Goal: Task Accomplishment & Management: Manage account settings

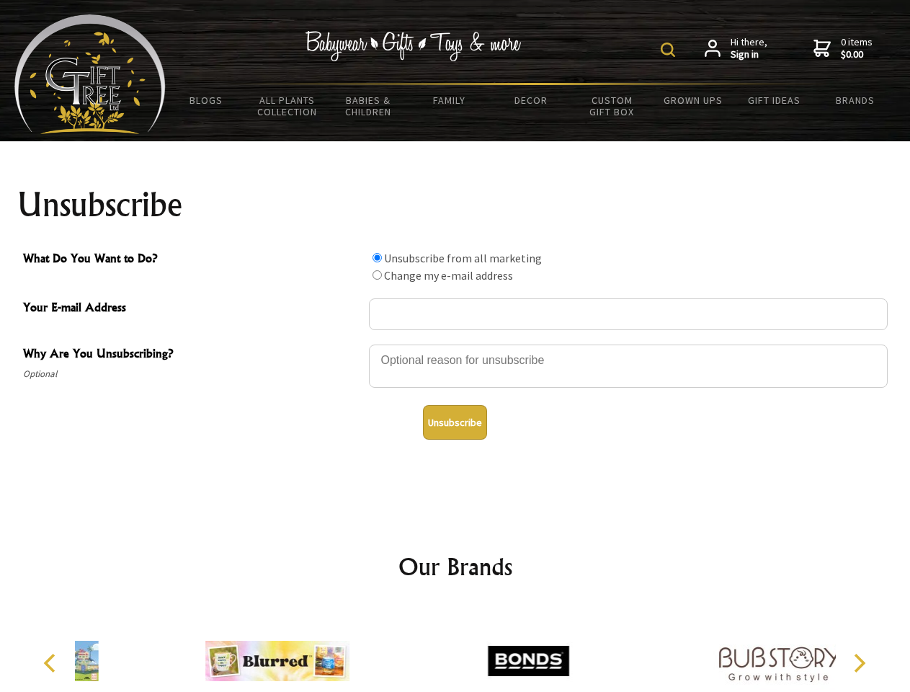
click at [670, 50] on img at bounding box center [668, 50] width 14 height 14
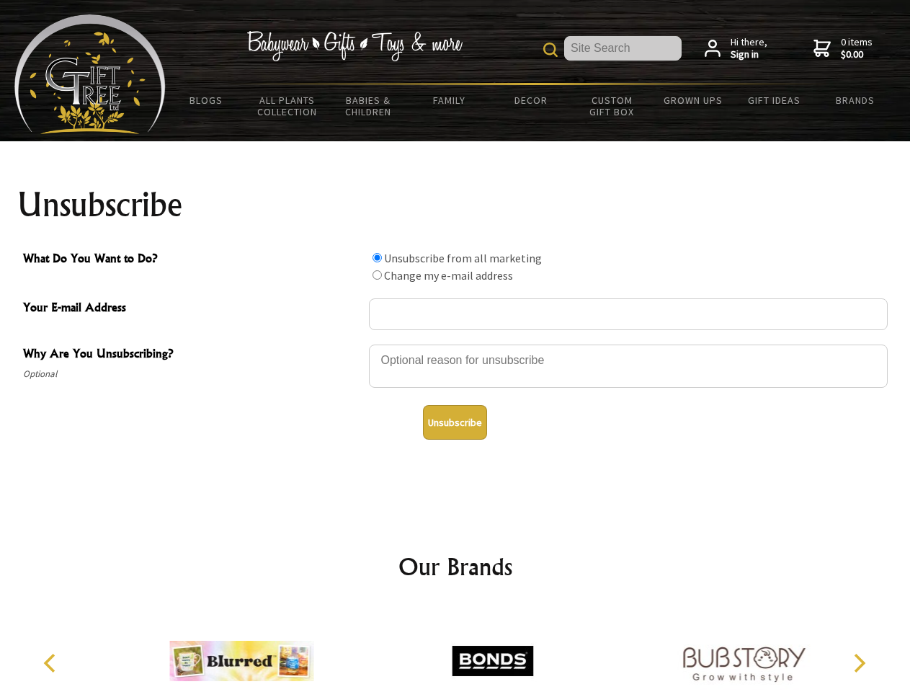
click at [455, 344] on div at bounding box center [628, 368] width 519 height 50
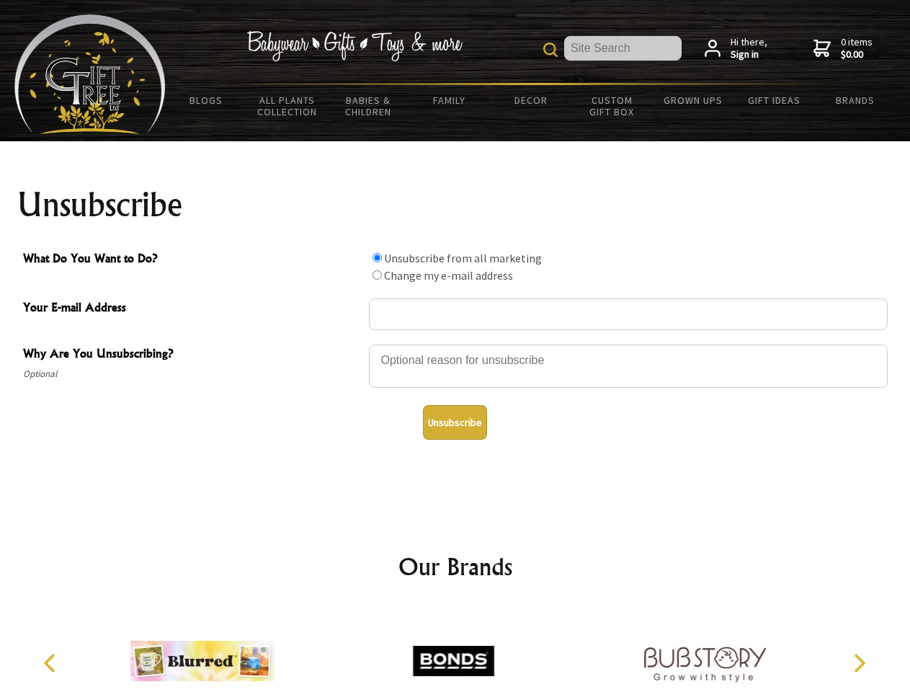
click at [377, 257] on input "What Do You Want to Do?" at bounding box center [377, 257] width 9 height 9
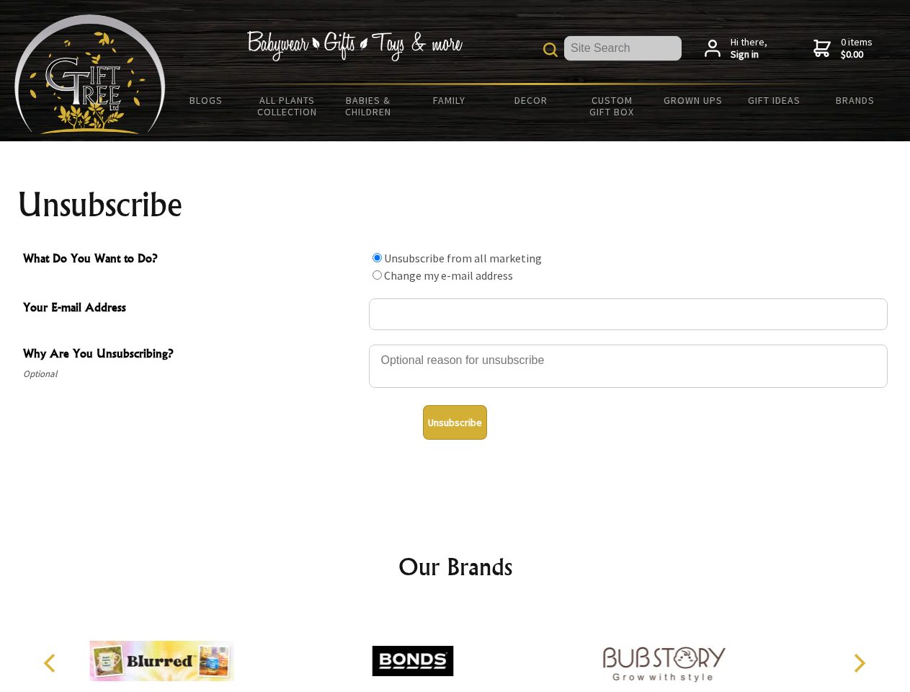
click at [377, 275] on input "What Do You Want to Do?" at bounding box center [377, 274] width 9 height 9
radio input "true"
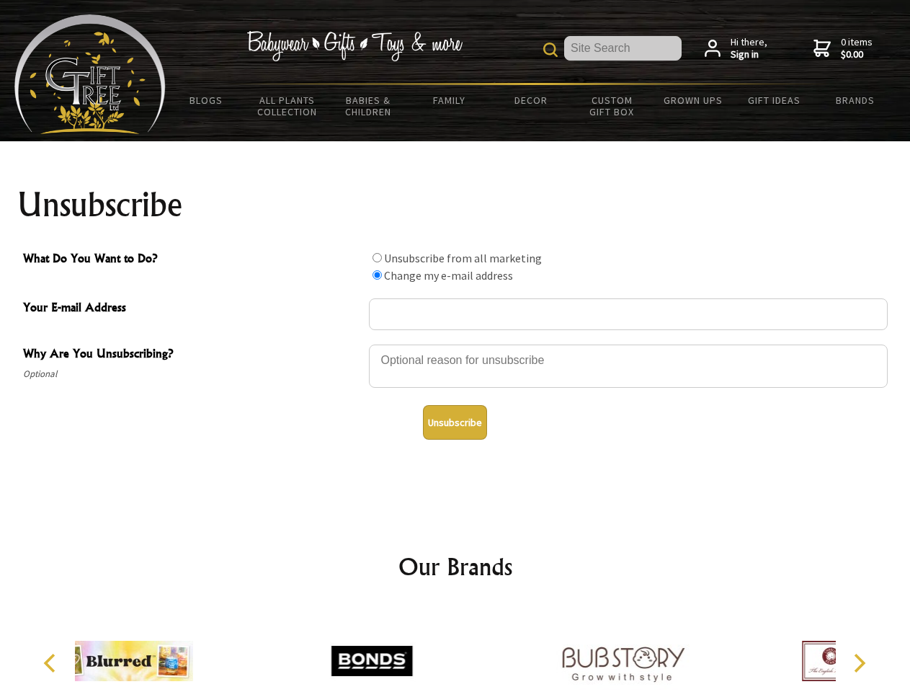
click at [455, 422] on button "Unsubscribe" at bounding box center [455, 422] width 64 height 35
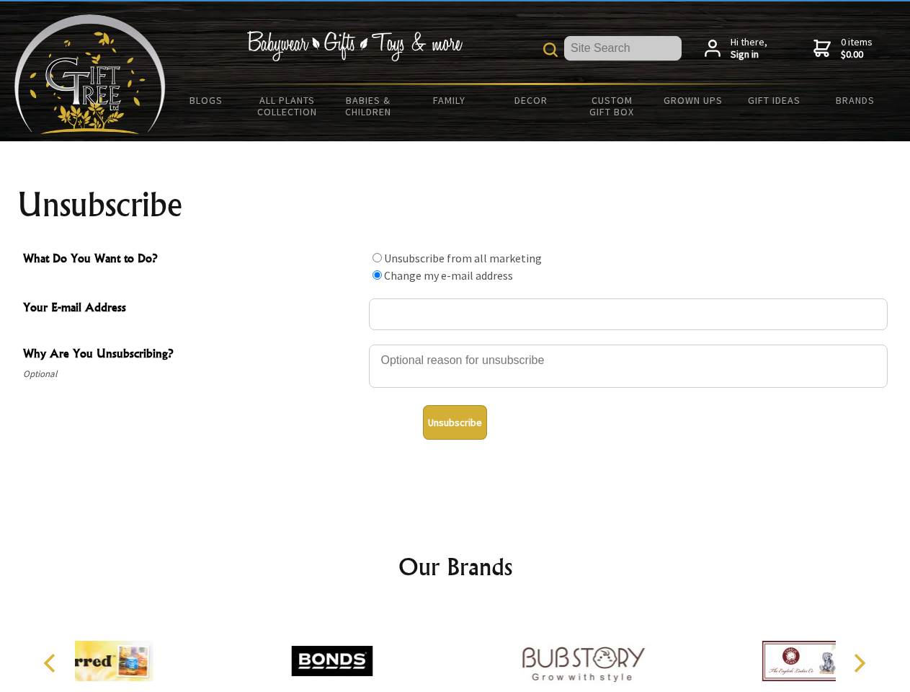
click at [455, 649] on div at bounding box center [331, 663] width 251 height 112
click at [52, 663] on icon "Previous" at bounding box center [51, 663] width 19 height 19
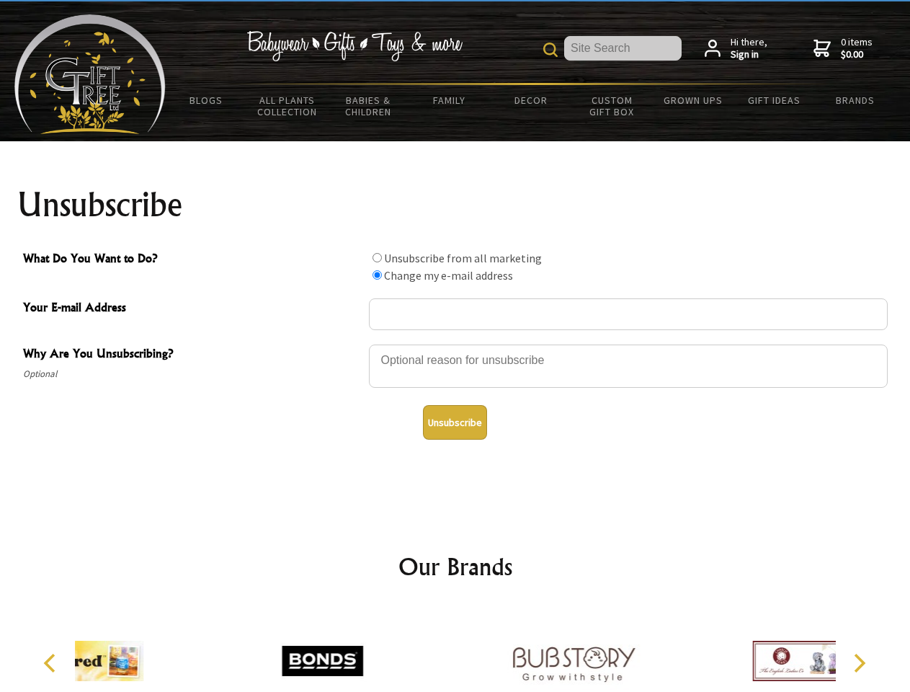
click at [859, 663] on icon "Next" at bounding box center [858, 663] width 19 height 19
